Goal: Register for event/course

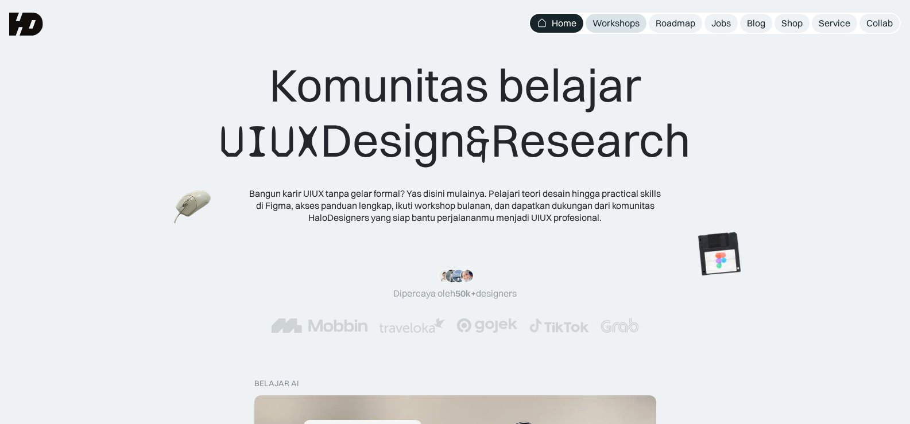
click at [635, 21] on div "Workshops" at bounding box center [616, 23] width 47 height 12
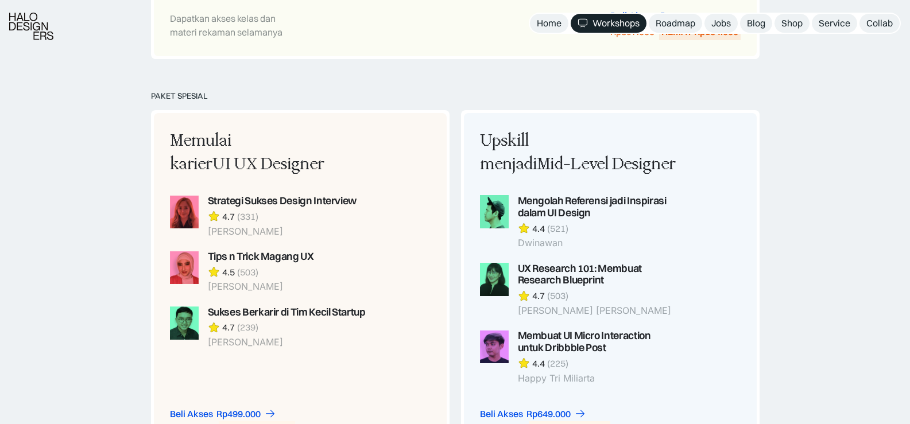
scroll to position [919, 0]
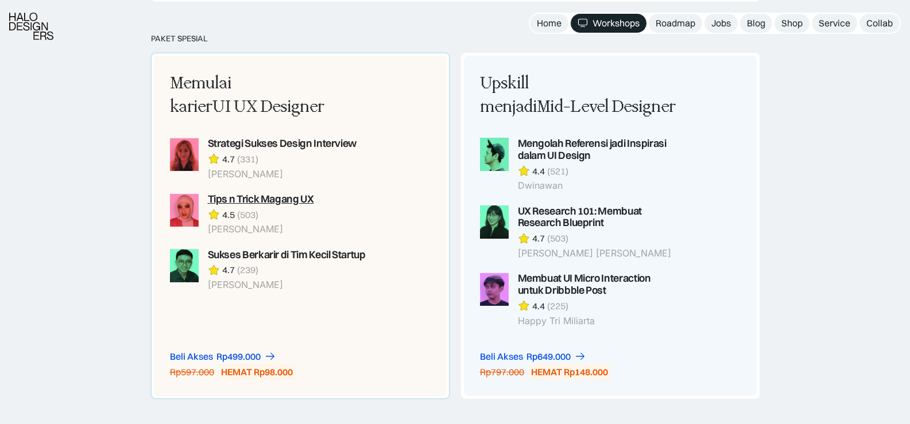
click at [290, 196] on div "Tips n Trick Magang UX" at bounding box center [261, 200] width 106 height 12
